Goal: Information Seeking & Learning: Learn about a topic

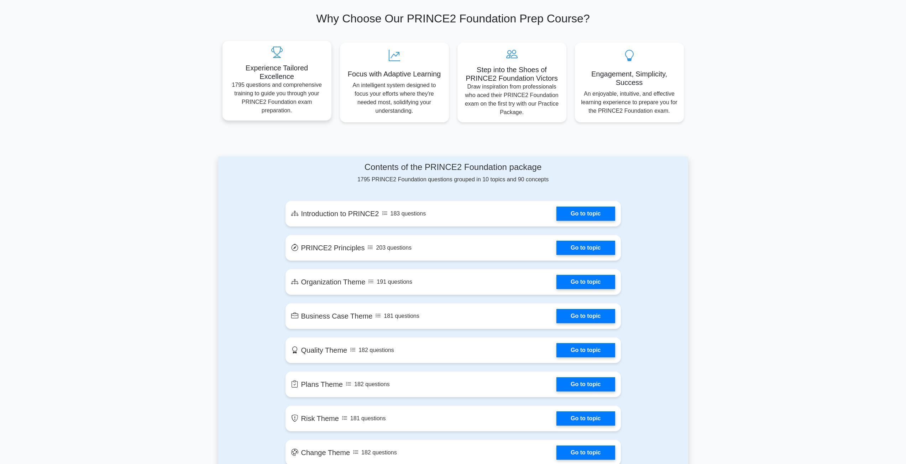
scroll to position [249, 0]
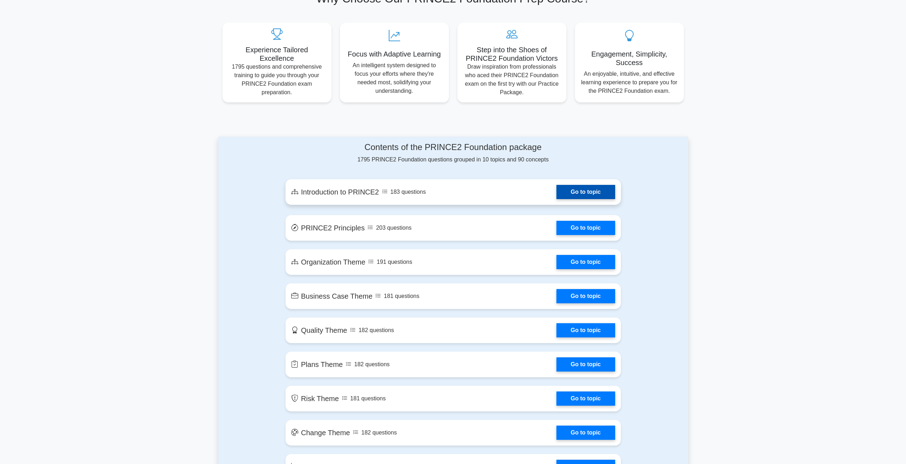
click at [601, 192] on link "Go to topic" at bounding box center [585, 192] width 58 height 14
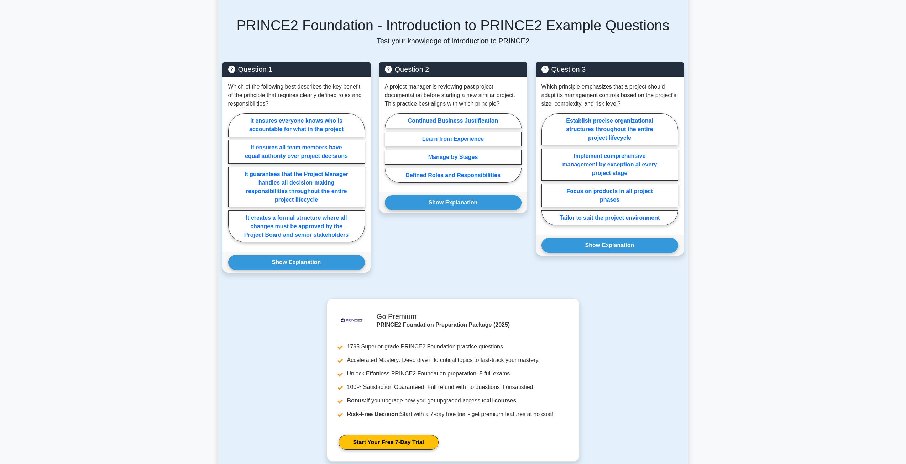
scroll to position [442, 0]
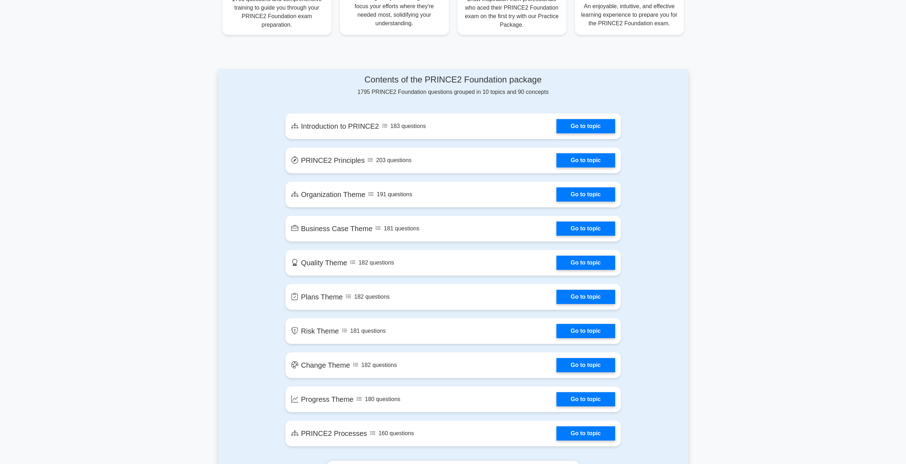
scroll to position [178, 0]
